Goal: Task Accomplishment & Management: Use online tool/utility

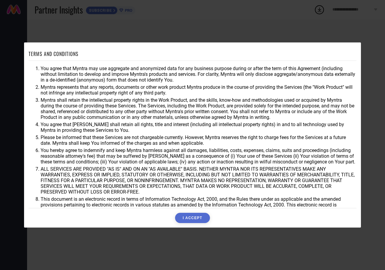
click at [197, 218] on button "I ACCEPT" at bounding box center [192, 218] width 35 height 10
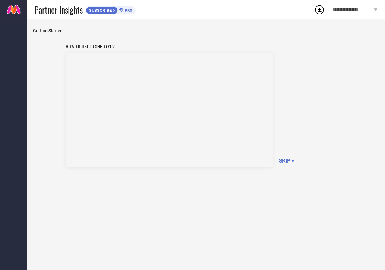
click at [290, 160] on span "SKIP »" at bounding box center [287, 160] width 16 height 6
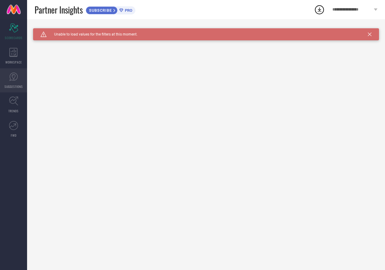
click at [11, 82] on link "SUGGESTIONS" at bounding box center [13, 80] width 27 height 24
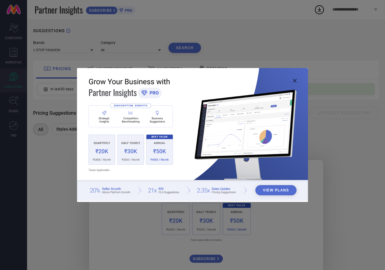
click at [295, 83] on img at bounding box center [192, 134] width 231 height 133
click at [294, 80] on icon at bounding box center [295, 81] width 4 height 4
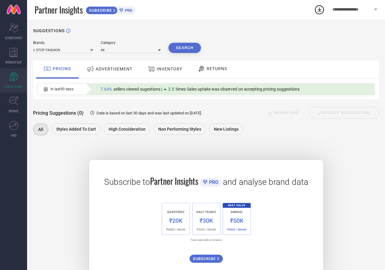
click at [168, 69] on span "INVENTORY" at bounding box center [170, 68] width 26 height 5
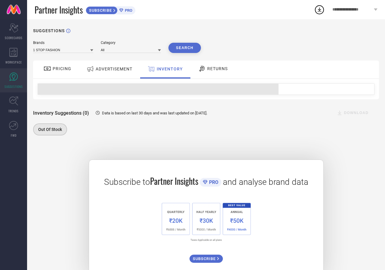
click at [214, 70] on span "RETURNS" at bounding box center [217, 68] width 20 height 5
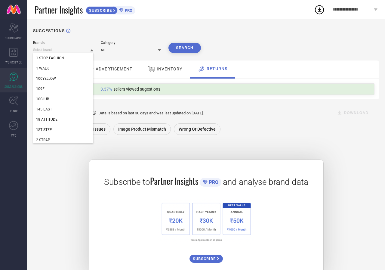
click at [76, 51] on input at bounding box center [63, 50] width 60 height 6
click at [248, 117] on div "Returns Suggestions (0) Data is based on last 30 days and was last updated on […" at bounding box center [206, 113] width 346 height 12
